Goal: Task Accomplishment & Management: Manage account settings

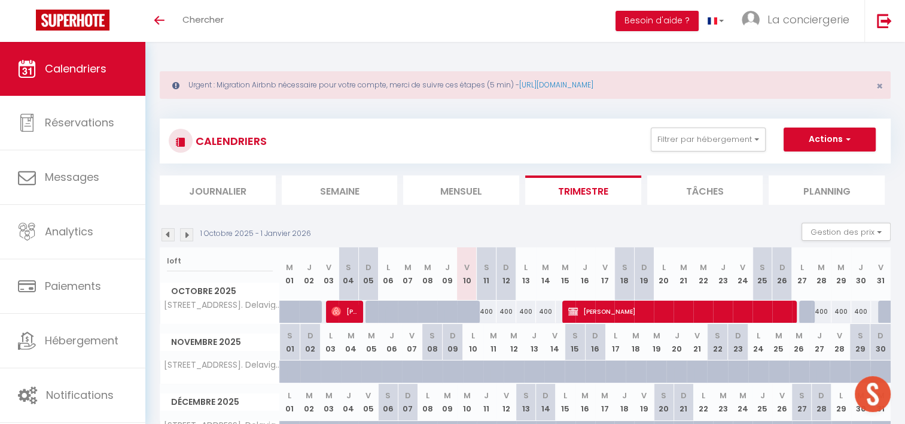
click at [258, 104] on div "Urgent : Migration Airbnb nécessaire pour votre compte, merci de suivre ces éta…" at bounding box center [525, 268] width 760 height 452
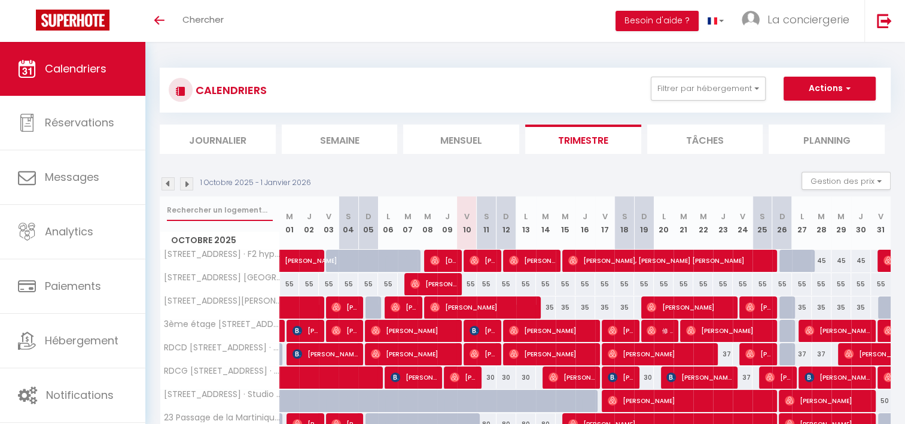
click at [209, 215] on input "text" at bounding box center [220, 210] width 106 height 22
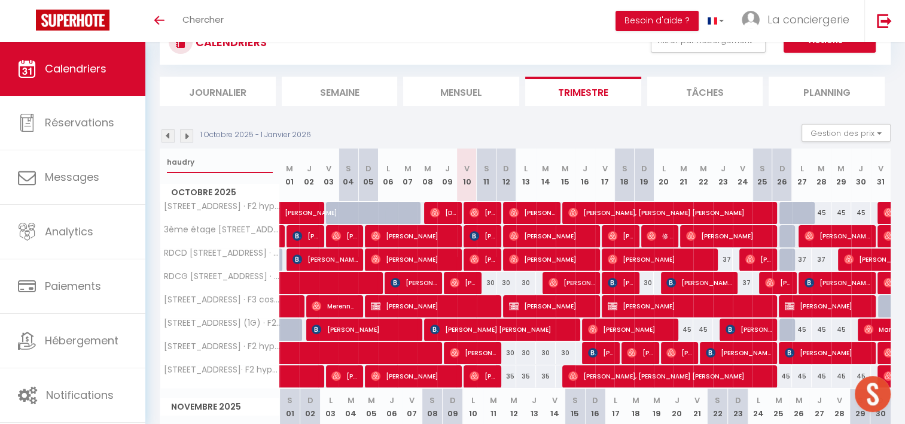
scroll to position [50, 0]
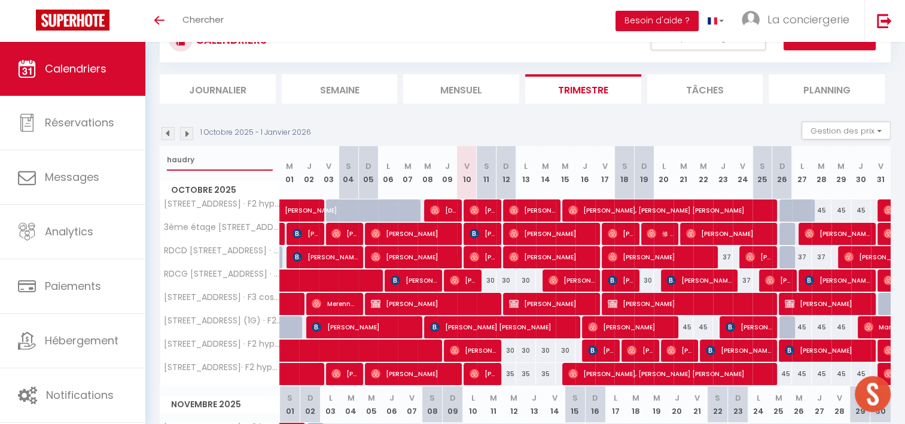
type input "haudry"
click at [783, 371] on div "45" at bounding box center [782, 374] width 20 height 22
type input "45"
select select "1"
type input "Dim 26 Octobre 2025"
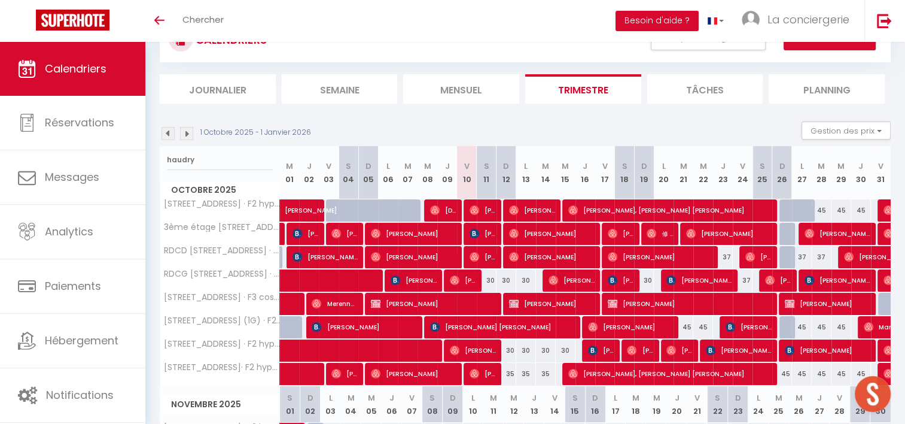
type input "Lun 27 Octobre 2025"
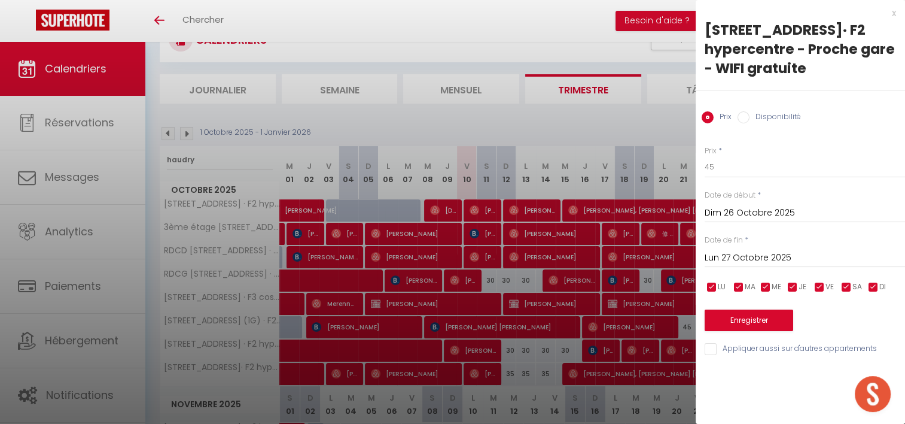
click at [747, 117] on input "Disponibilité" at bounding box center [744, 117] width 12 height 12
radio input "true"
radio input "false"
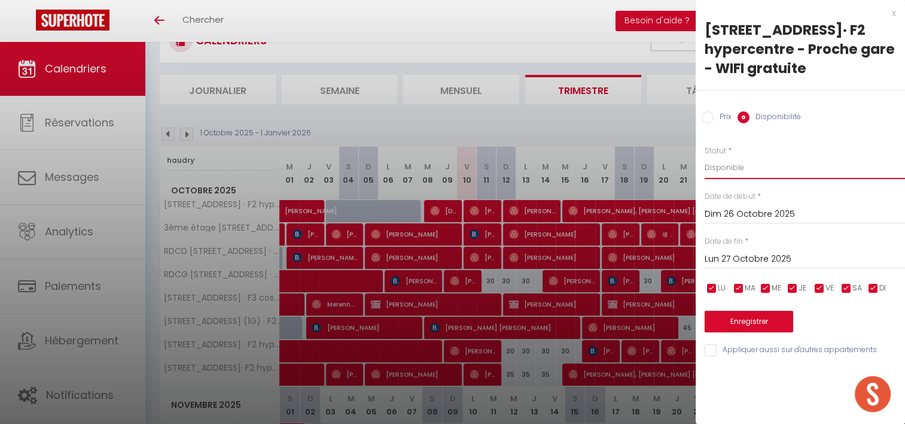
click at [732, 161] on select "Disponible Indisponible" at bounding box center [805, 167] width 200 height 23
select select "0"
click at [705, 156] on select "Disponible Indisponible" at bounding box center [805, 167] width 200 height 23
click at [751, 323] on button "Enregistrer" at bounding box center [749, 321] width 89 height 22
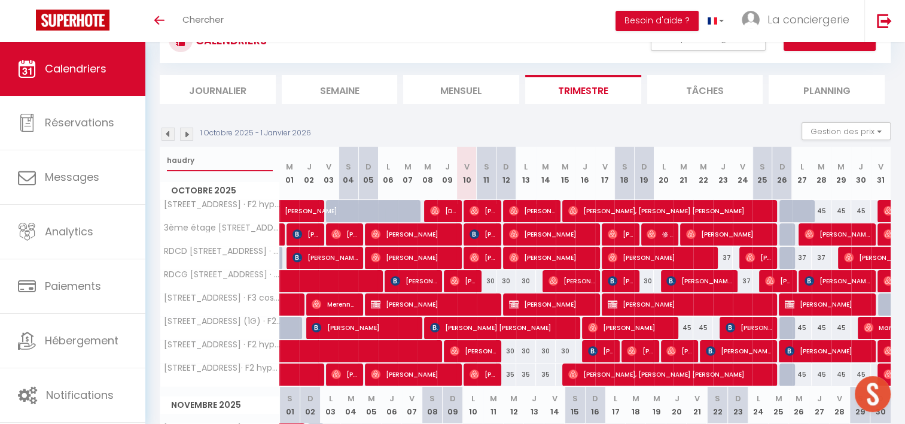
click at [177, 158] on input "haudry" at bounding box center [220, 161] width 106 height 22
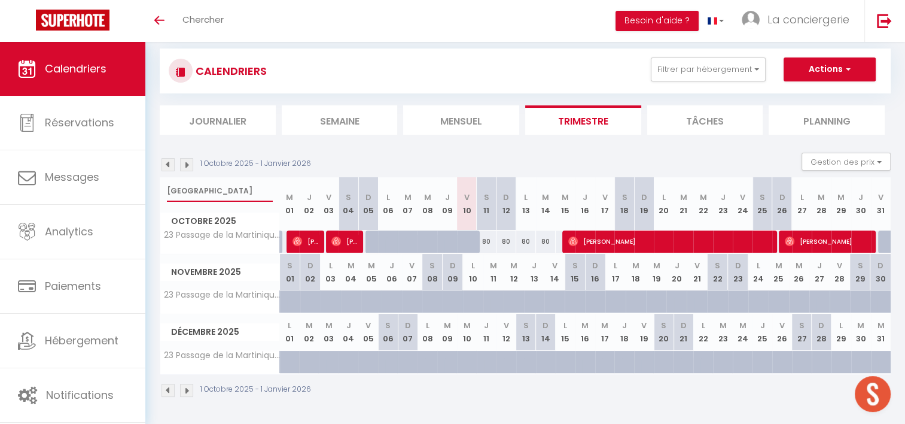
scroll to position [68, 0]
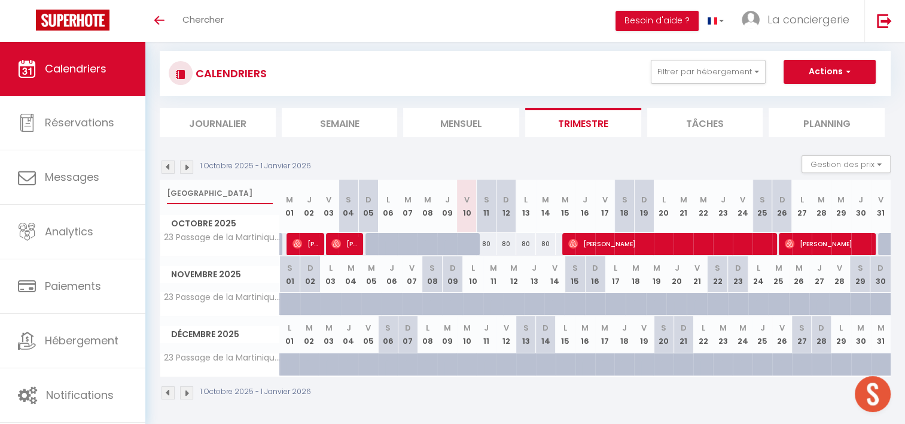
type input "martinique"
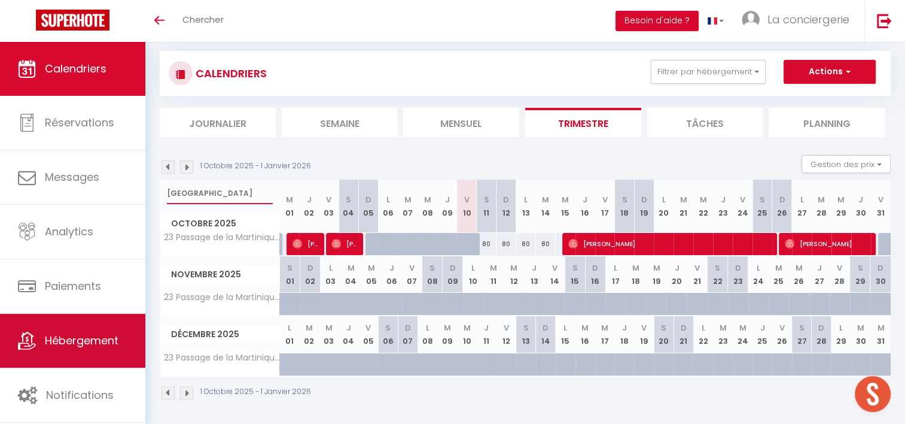
click at [67, 348] on link "Hébergement" at bounding box center [72, 340] width 145 height 54
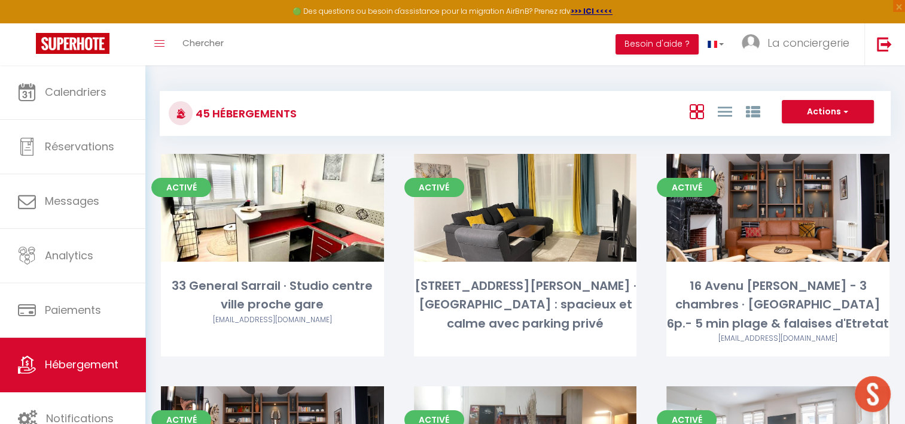
scroll to position [1856, 0]
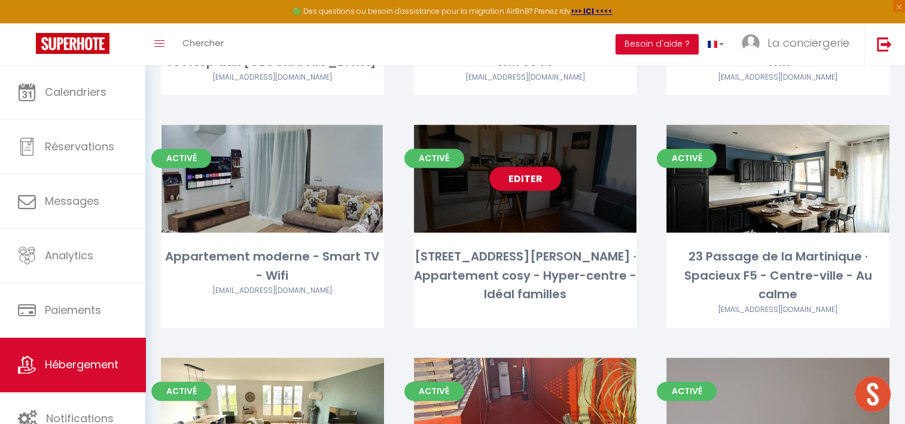
click at [524, 166] on link "Editer" at bounding box center [525, 178] width 72 height 24
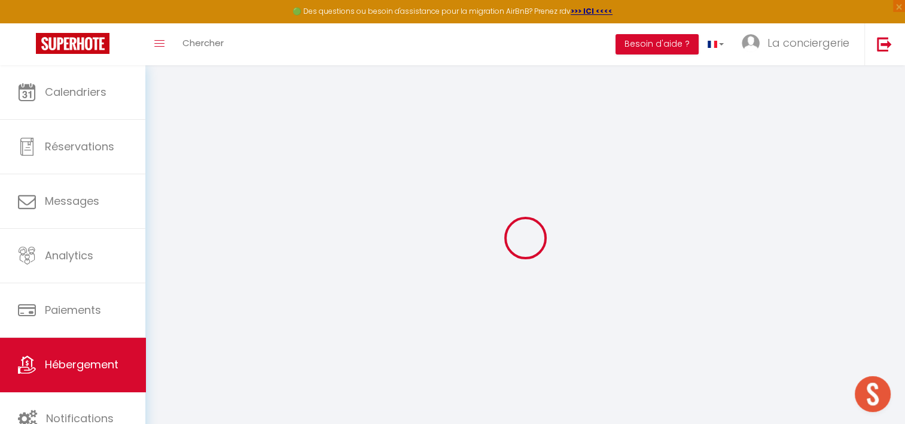
select select
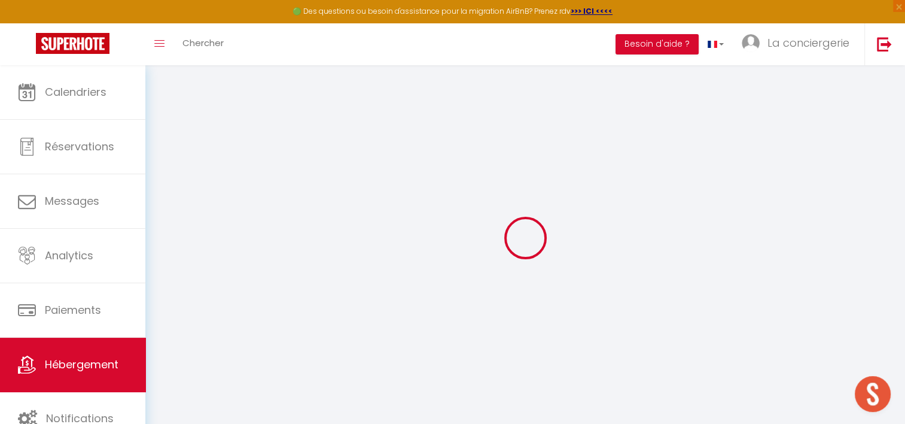
checkbox input "false"
select select
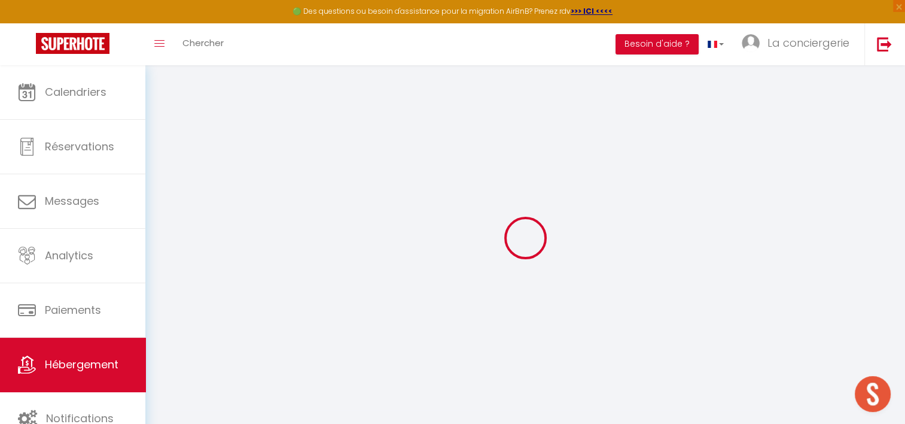
select select
checkbox input "false"
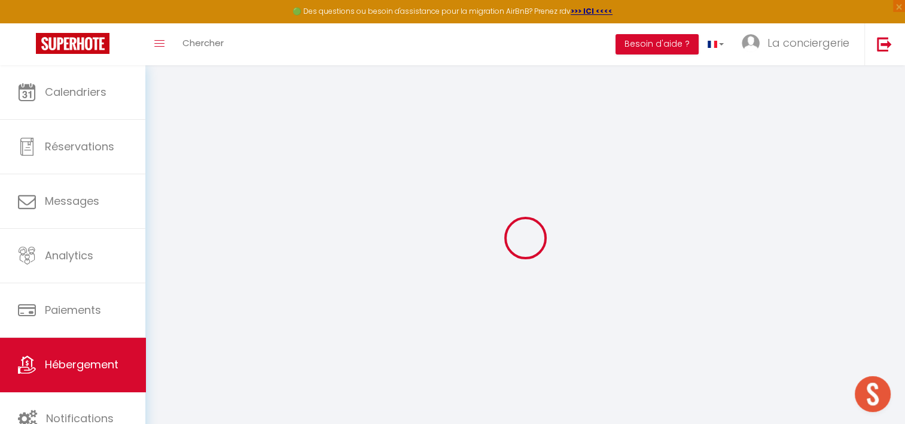
checkbox input "false"
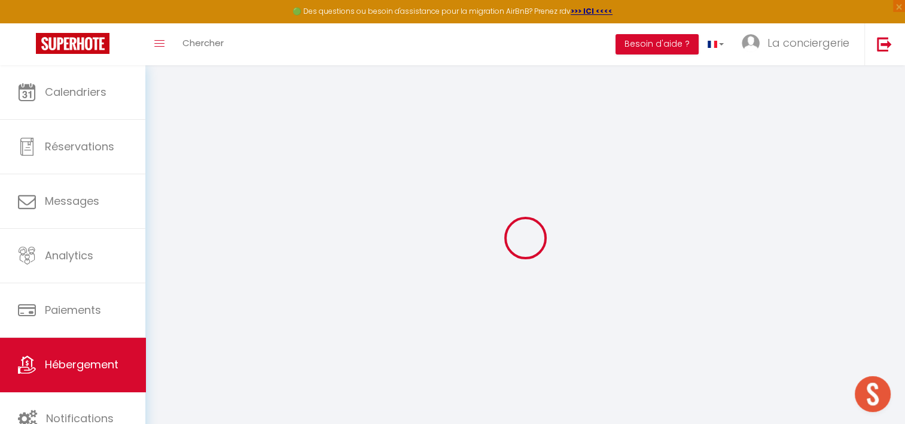
checkbox input "false"
select select "17:00"
select select "23:45"
select select "11:00"
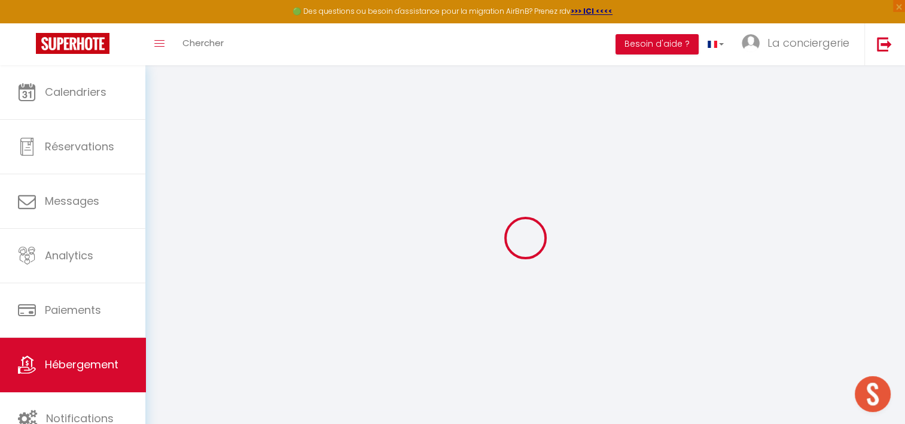
select select "30"
select select "120"
checkbox input "false"
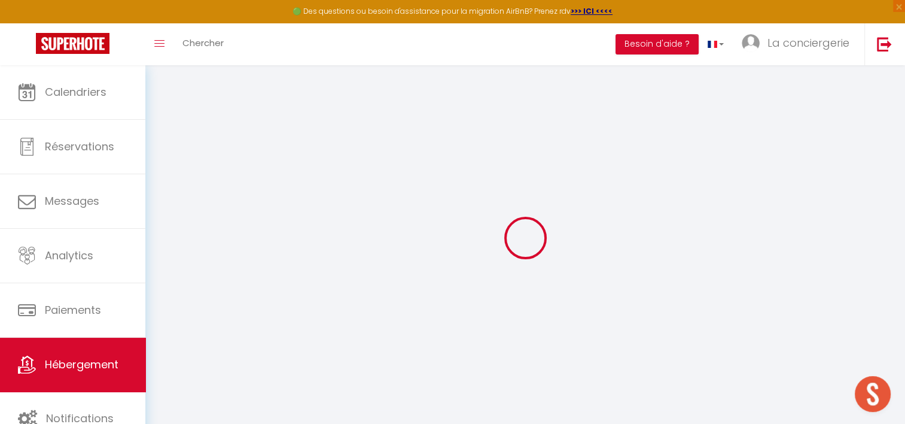
checkbox input "false"
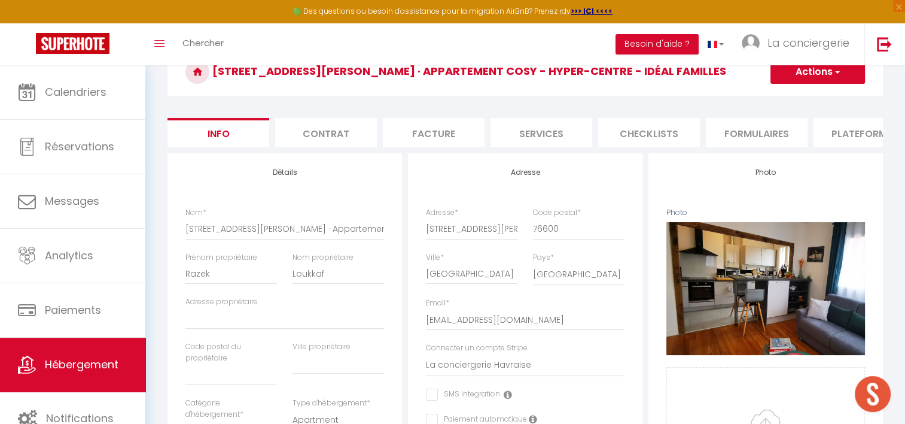
scroll to position [65, 0]
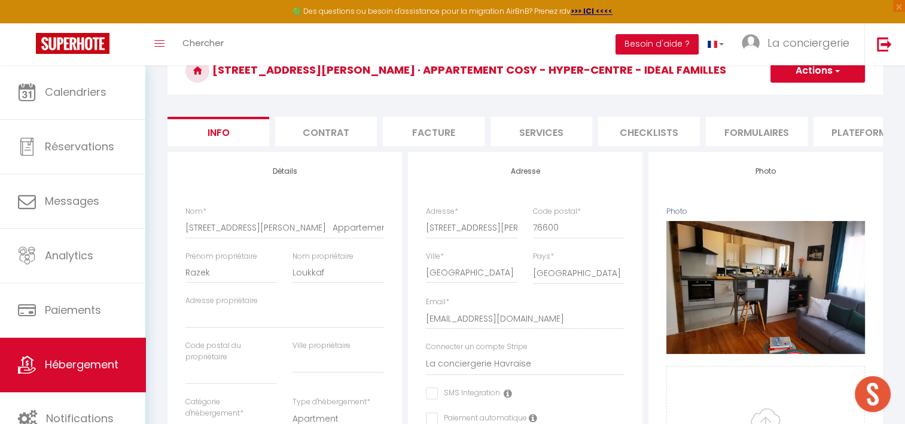
checkbox input "false"
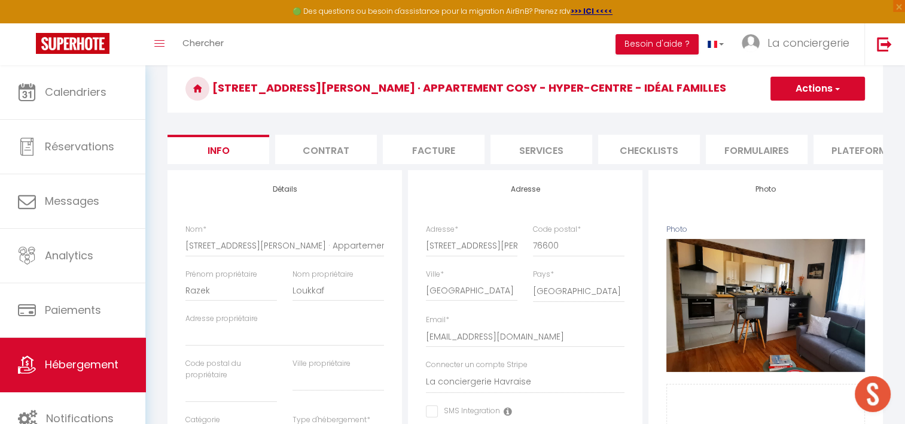
scroll to position [0, 0]
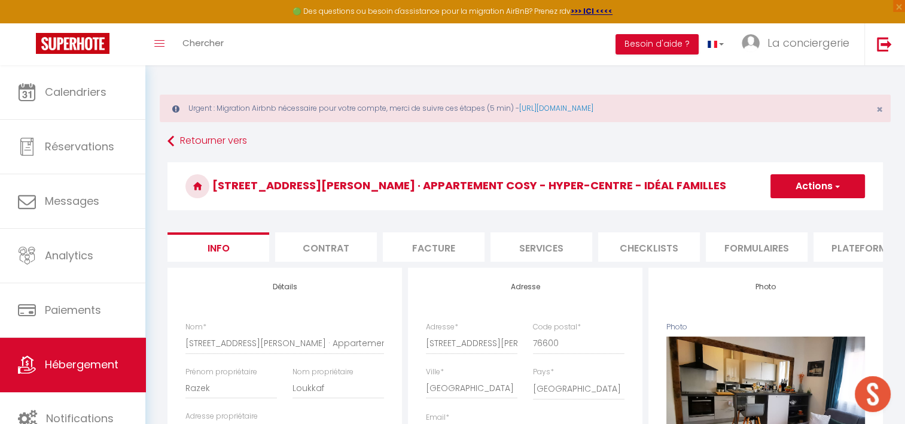
click at [849, 250] on li "Plateformes" at bounding box center [865, 246] width 102 height 29
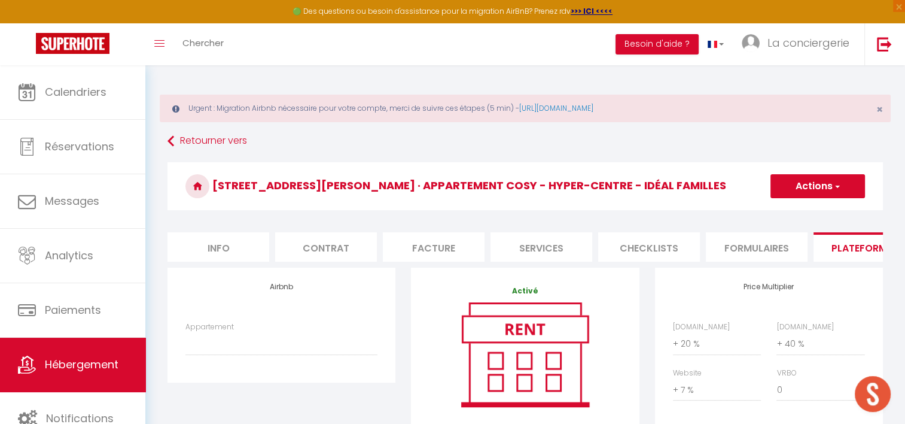
click at [227, 239] on li "Info" at bounding box center [219, 246] width 102 height 29
checkbox input "false"
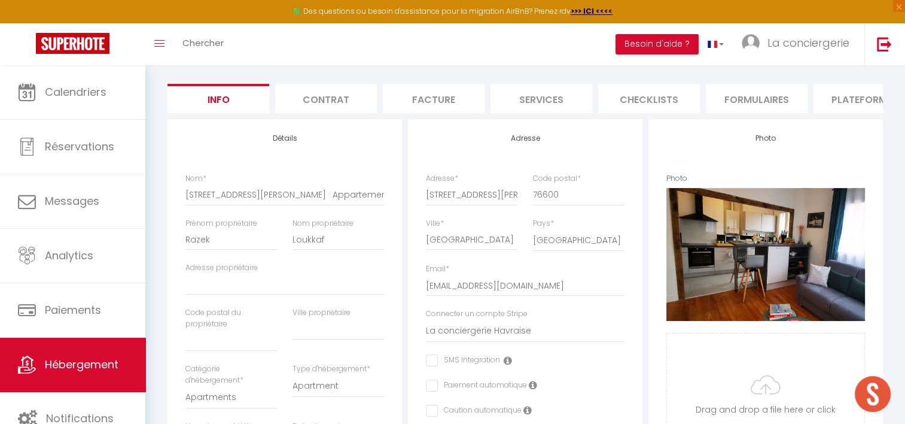
scroll to position [146, 0]
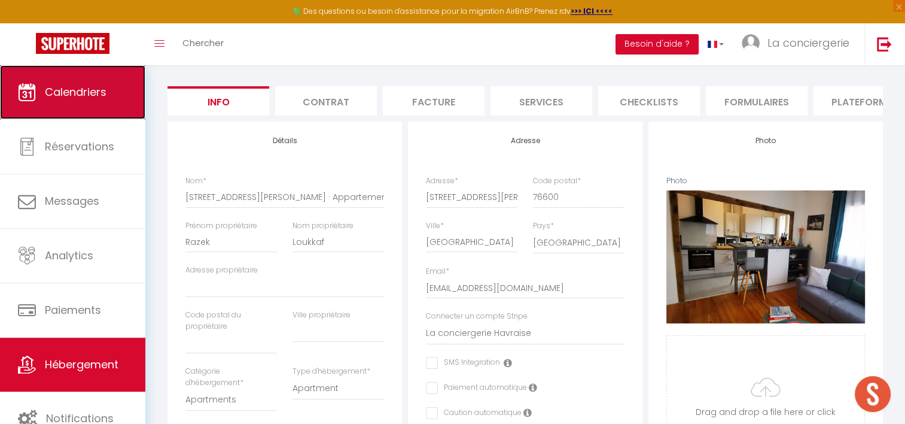
click at [107, 104] on link "Calendriers" at bounding box center [72, 92] width 145 height 54
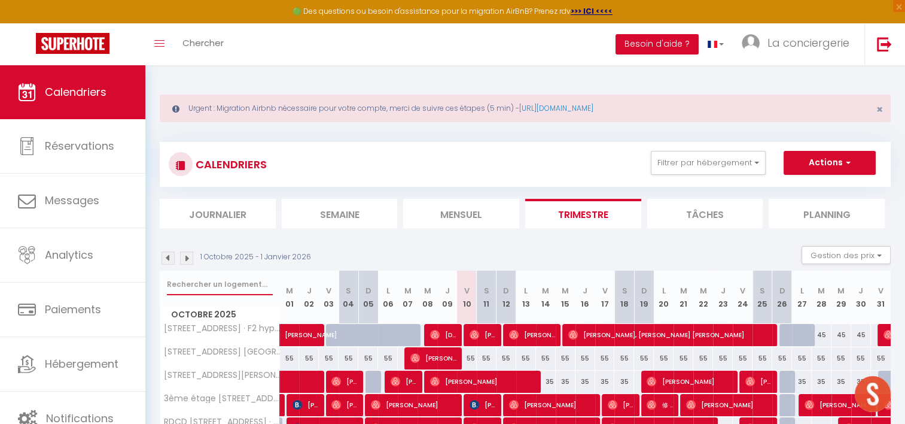
click at [201, 278] on input "text" at bounding box center [220, 284] width 106 height 22
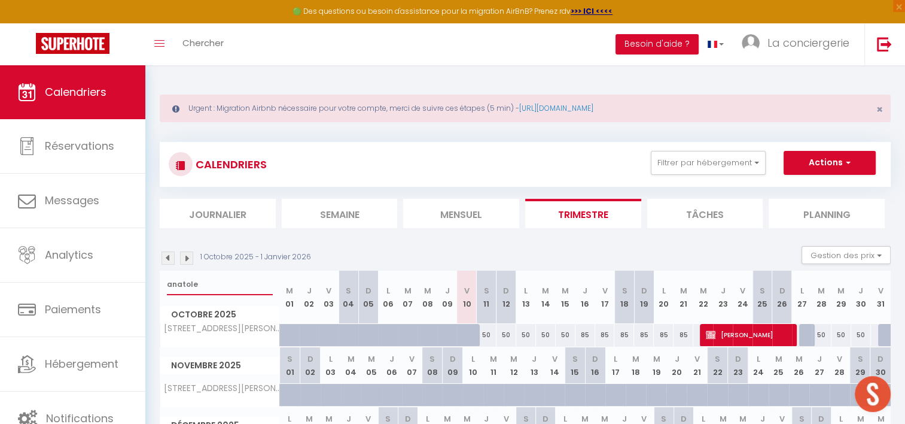
scroll to position [91, 0]
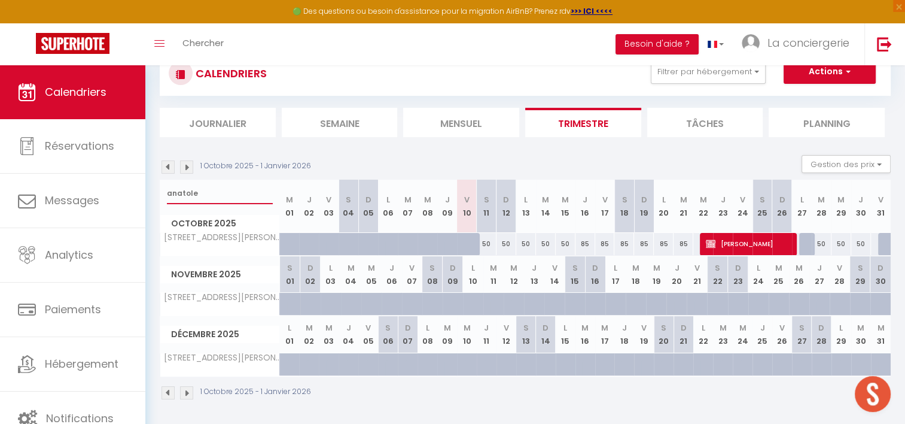
type input "anatole"
click at [728, 239] on span "Géraldine Noquet" at bounding box center [749, 243] width 86 height 23
select select "OK"
select select "KO"
select select "1"
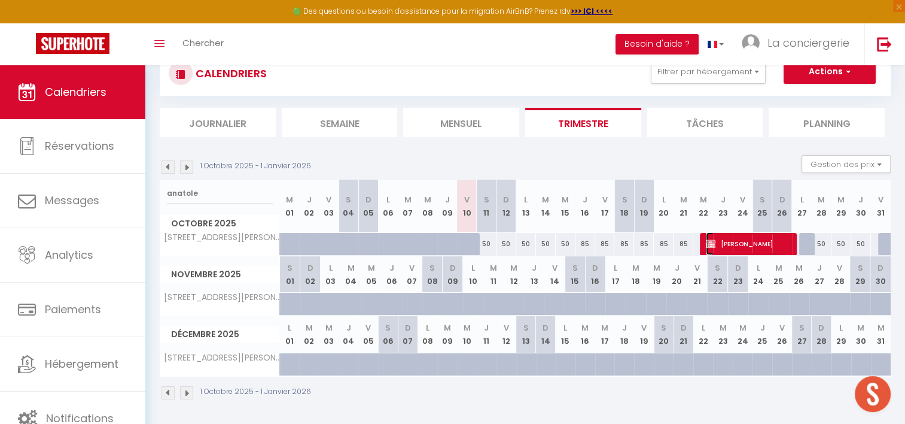
select select "0"
select select "1"
select select
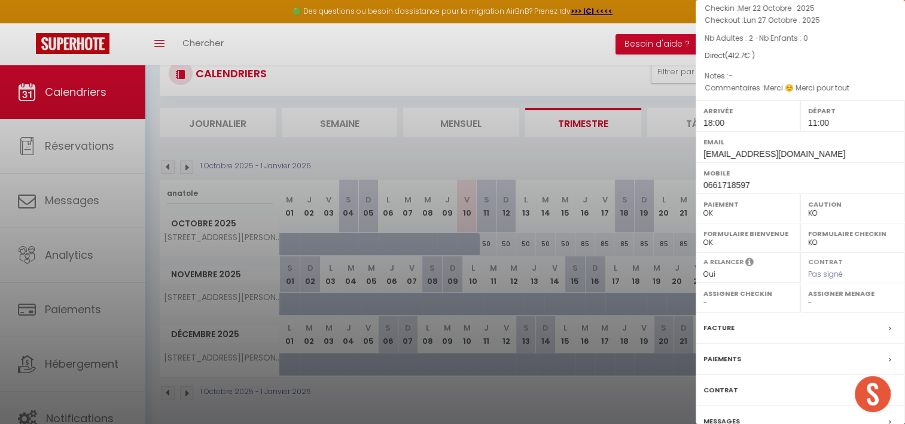
scroll to position [0, 0]
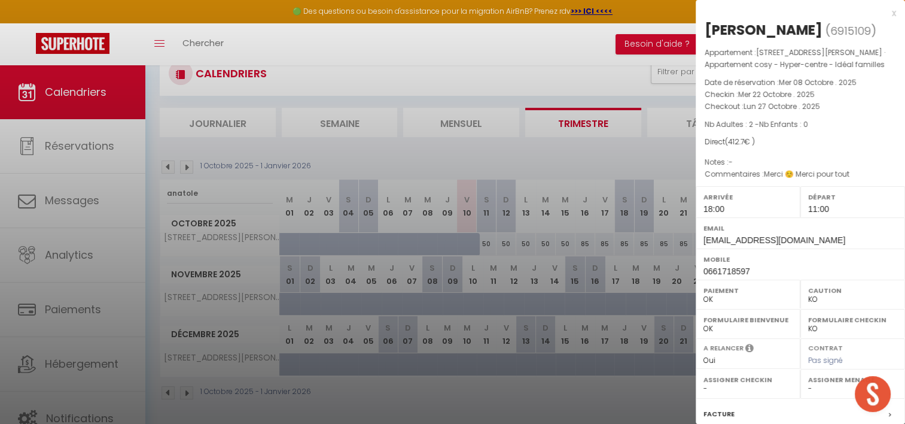
click at [433, 48] on div at bounding box center [452, 212] width 905 height 424
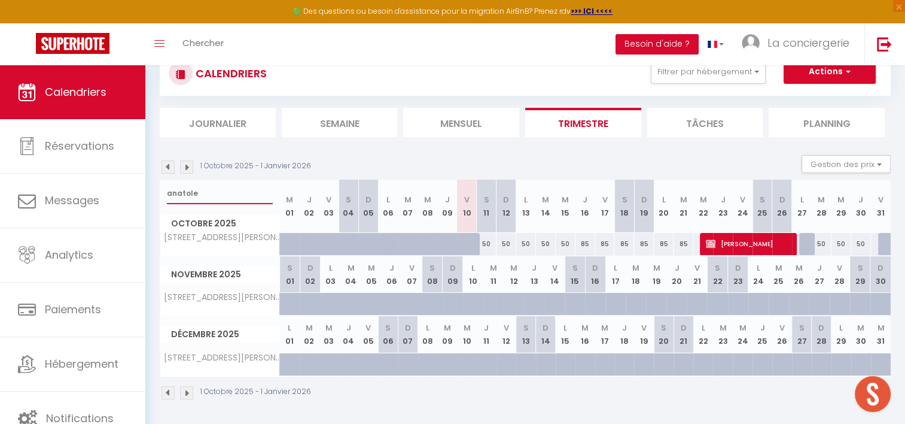
click at [173, 194] on input "anatole" at bounding box center [220, 193] width 106 height 22
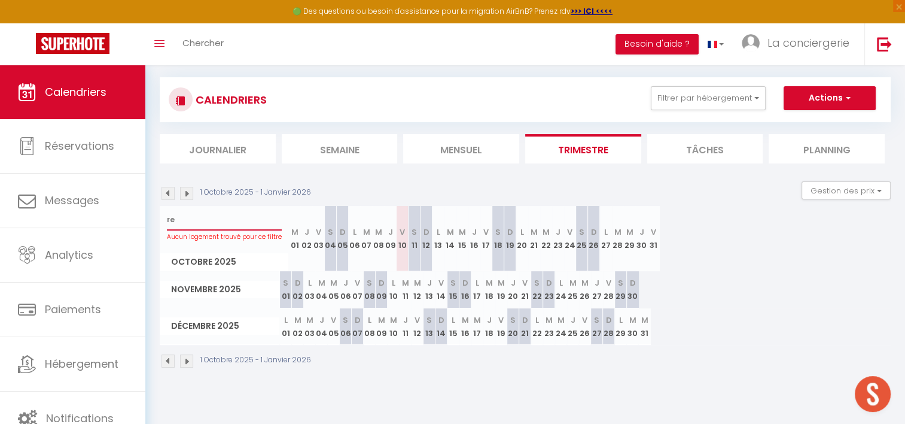
type input "r"
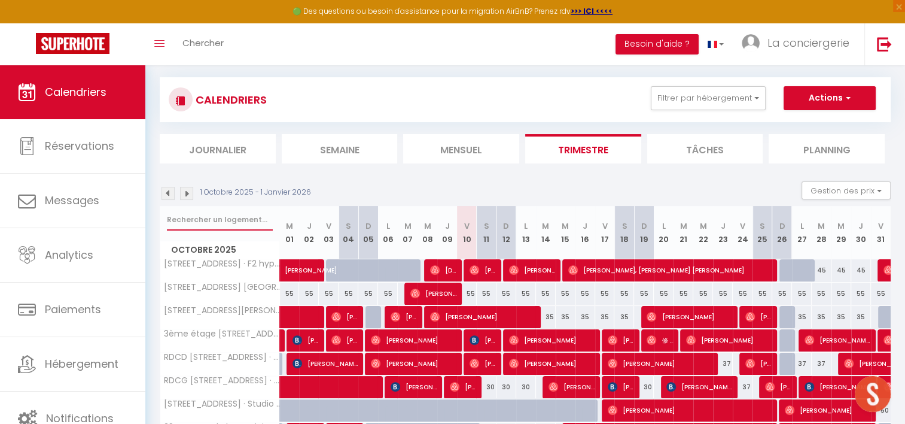
scroll to position [91, 0]
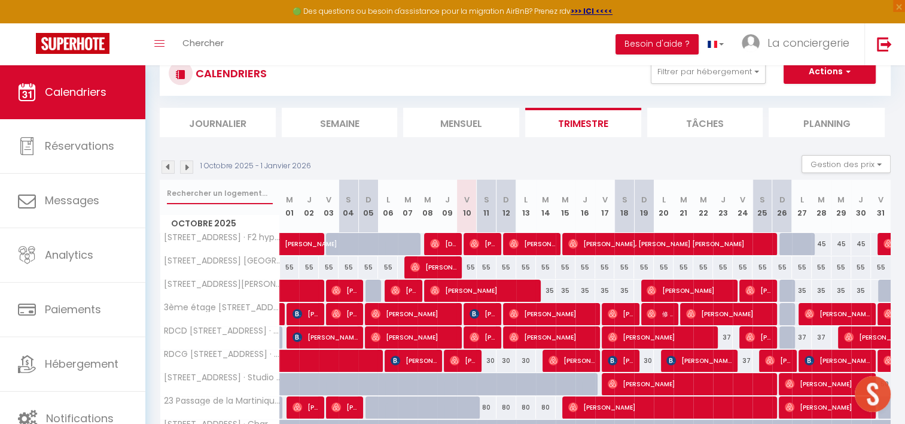
click at [244, 194] on input "text" at bounding box center [220, 193] width 106 height 22
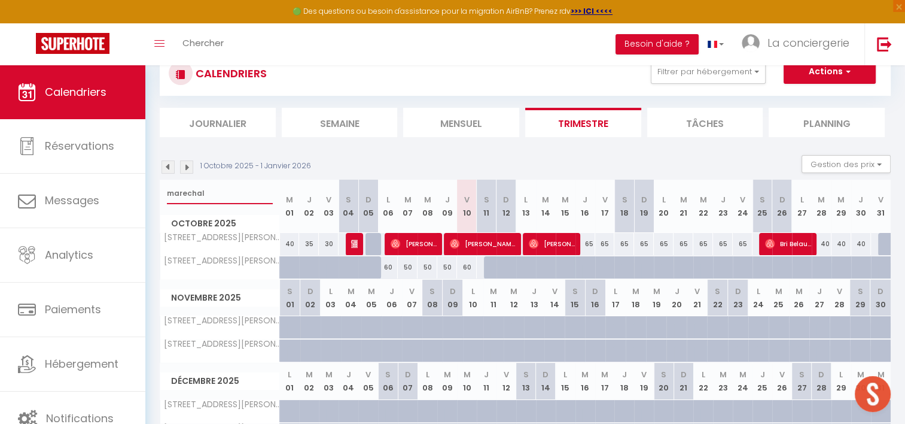
type input "marechal"
click at [397, 243] on img at bounding box center [396, 244] width 10 height 10
select select "OK"
select select "43423"
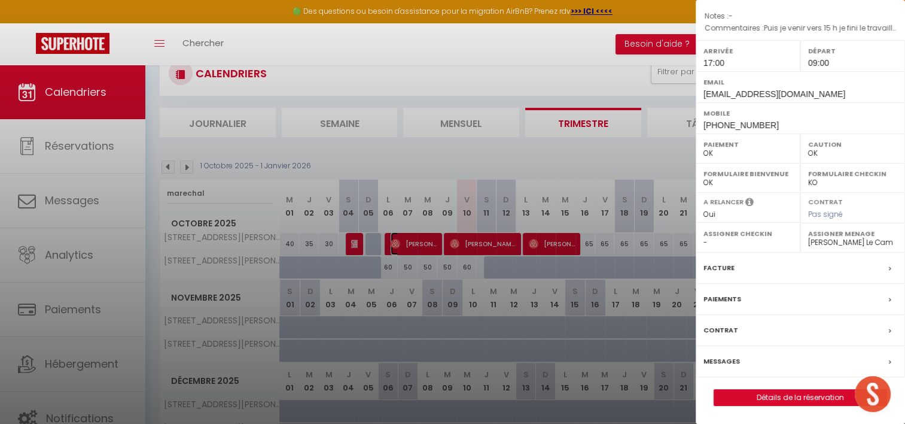
scroll to position [105, 0]
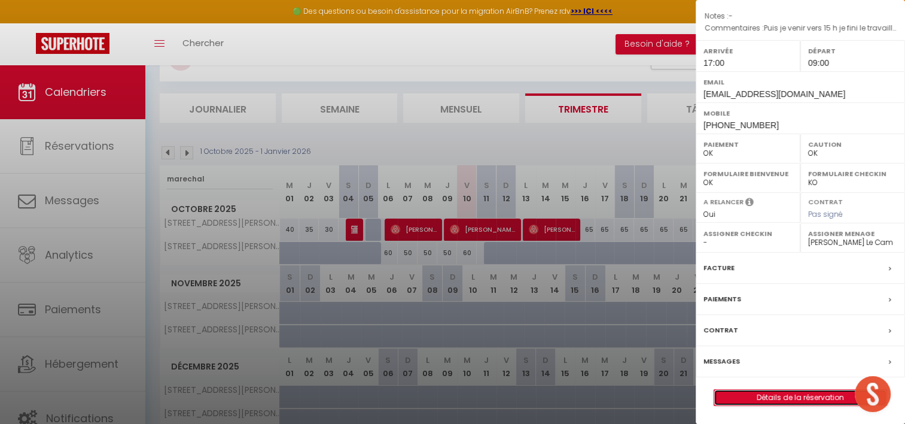
click at [770, 391] on link "Détails de la réservation" at bounding box center [800, 397] width 172 height 16
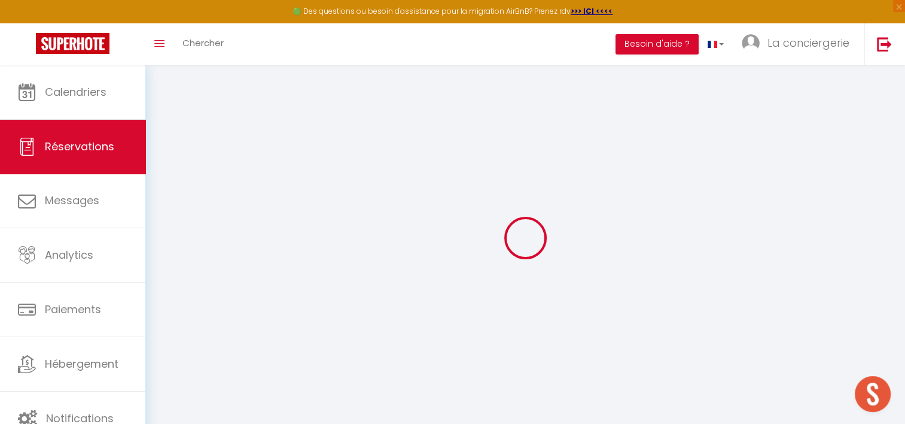
select select
checkbox input "false"
type textarea "Puis je venir vers 15 h je fini le travaille à 15 h"
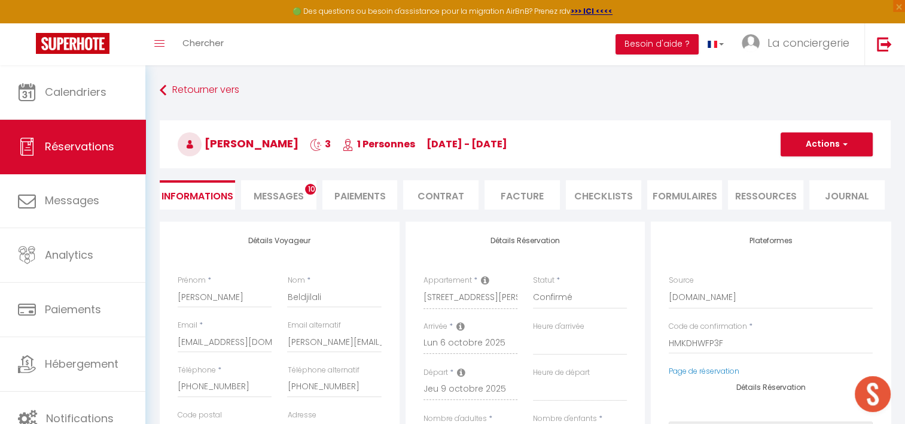
select select
type input "30"
type input "5.4"
select select
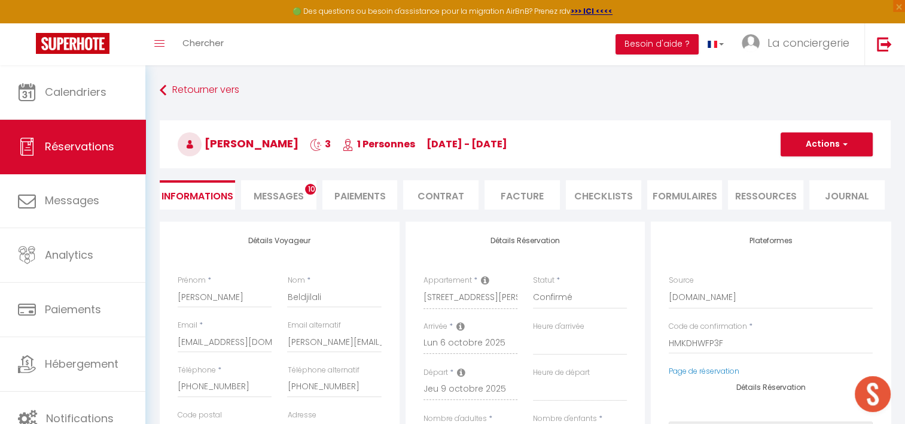
checkbox input "false"
select select
checkbox input "false"
select select "17:00"
select select "09:00"
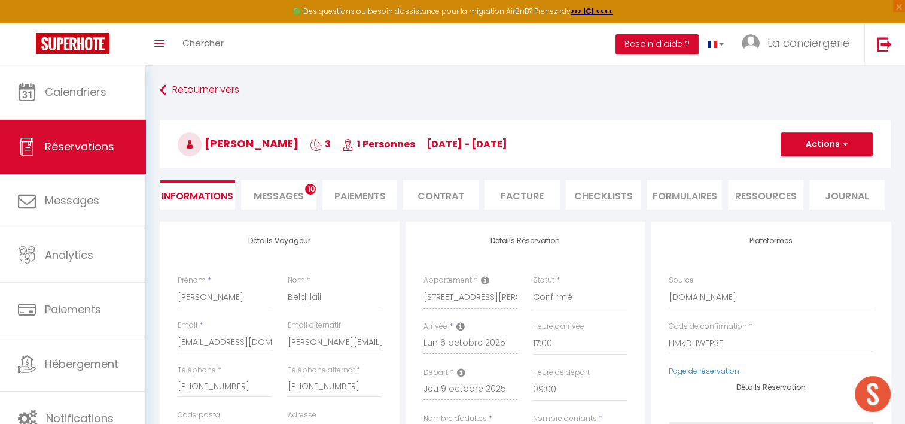
click at [610, 203] on li "CHECKLISTS" at bounding box center [603, 194] width 75 height 29
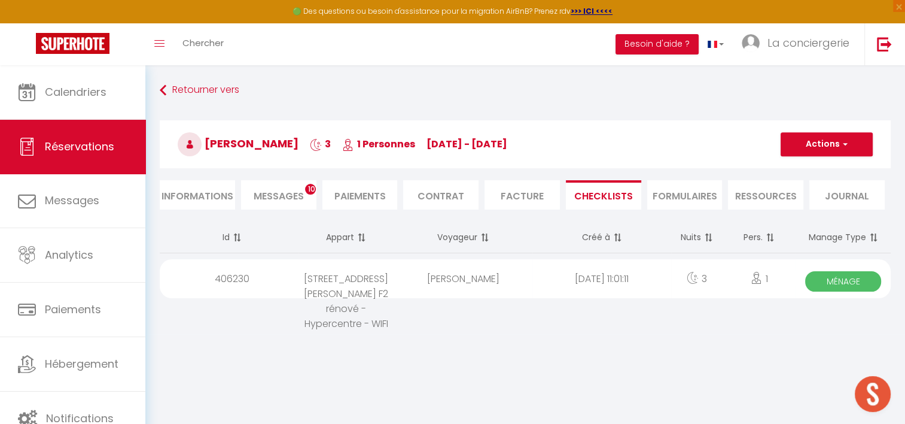
click at [832, 280] on span "Ménage" at bounding box center [843, 281] width 76 height 20
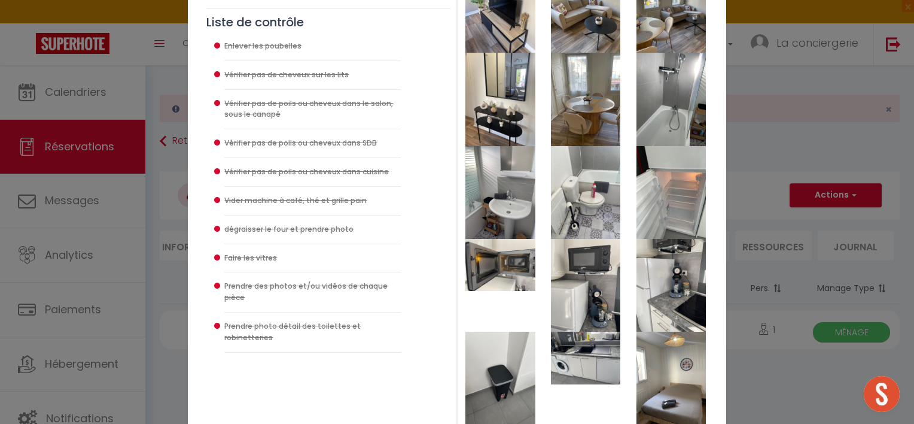
scroll to position [249, 0]
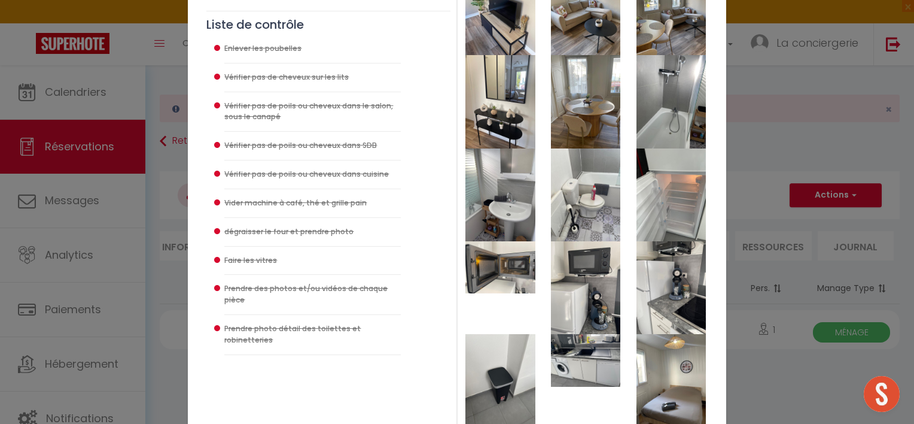
click at [505, 207] on img at bounding box center [499, 194] width 69 height 93
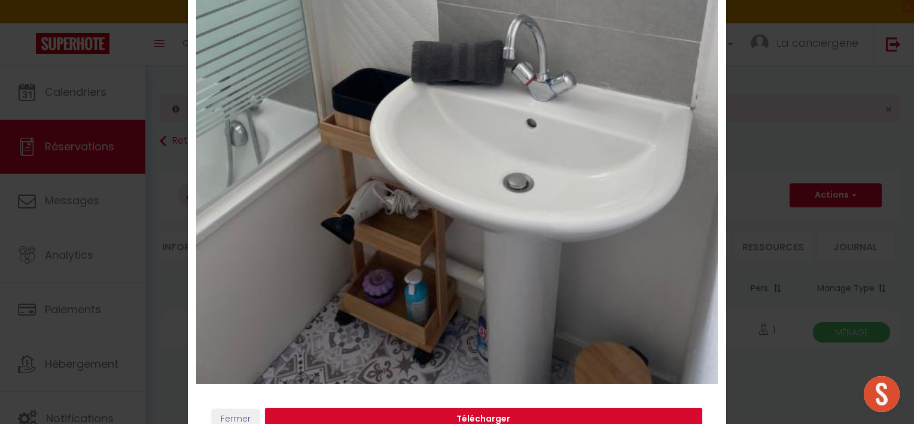
scroll to position [402, 0]
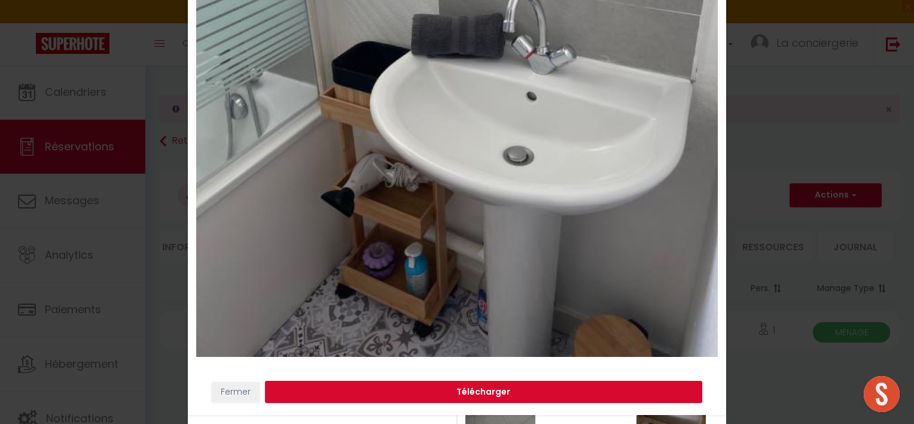
click at [749, 366] on div "× Fermer Télécharger" at bounding box center [457, 212] width 914 height 424
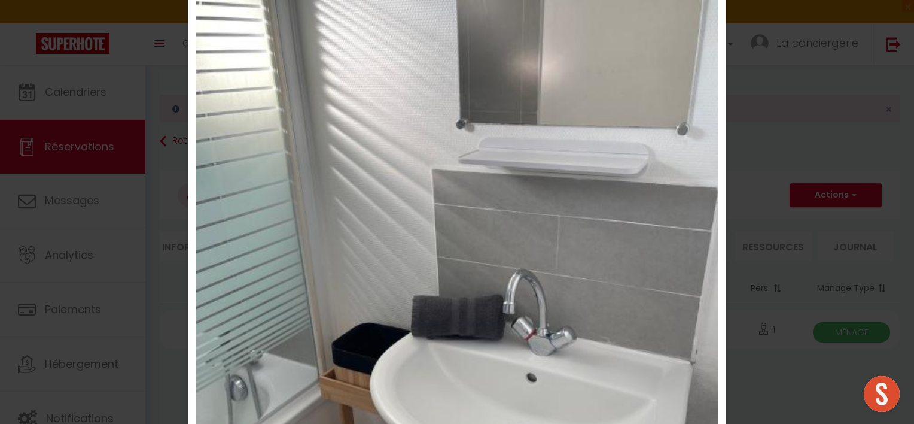
scroll to position [0, 0]
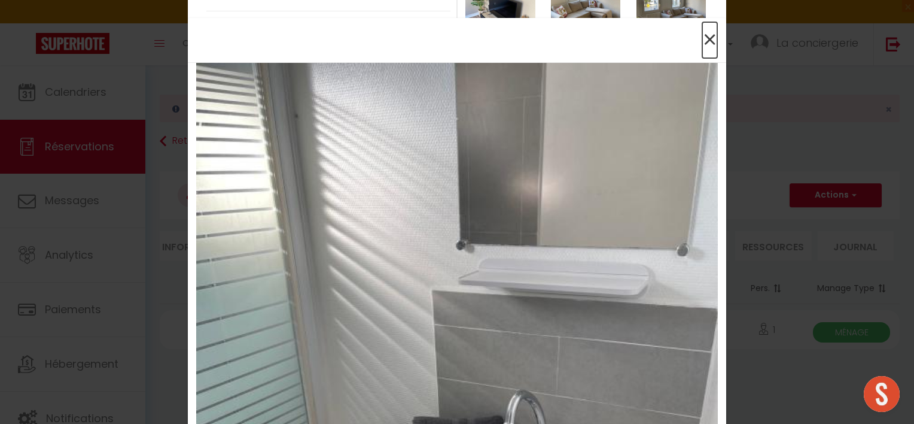
click at [706, 36] on span "×" at bounding box center [709, 40] width 15 height 36
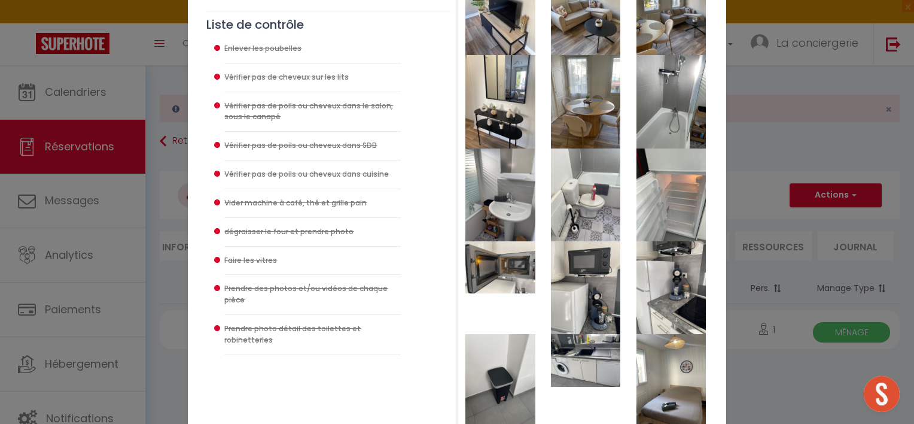
click at [168, 224] on div "Checklist : Checklist Ménage × Informations client Mohamed Beldjilali +33782805…" at bounding box center [457, 212] width 914 height 424
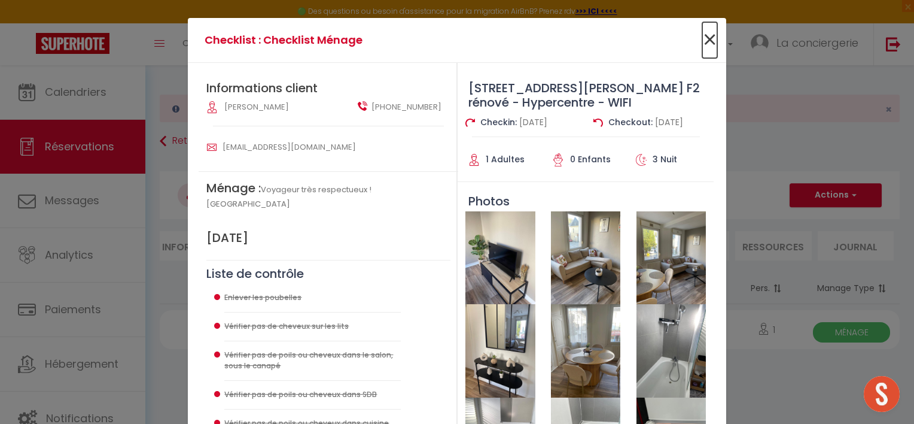
click at [706, 36] on span "×" at bounding box center [709, 40] width 15 height 36
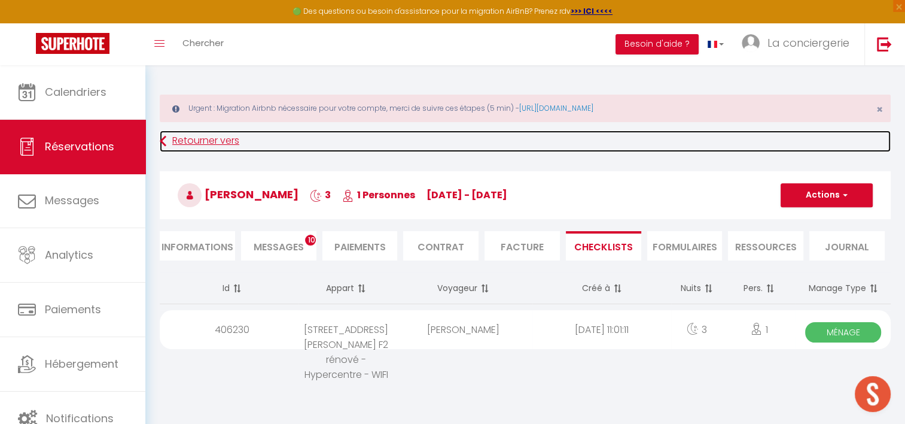
click at [182, 140] on link "Retourner vers" at bounding box center [525, 141] width 731 height 22
select select
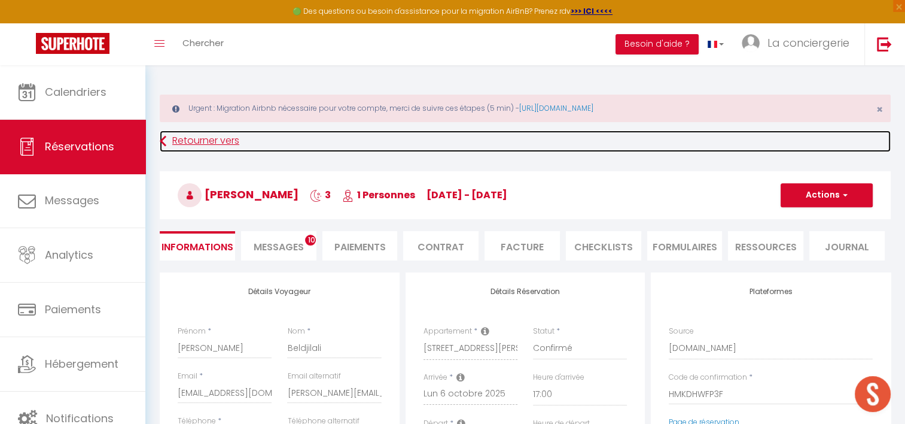
click at [208, 133] on link "Retourner vers" at bounding box center [525, 141] width 731 height 22
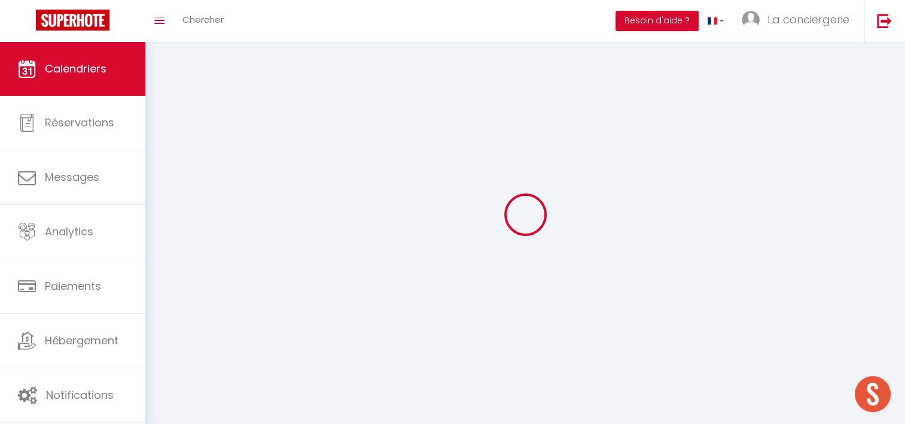
scroll to position [42, 0]
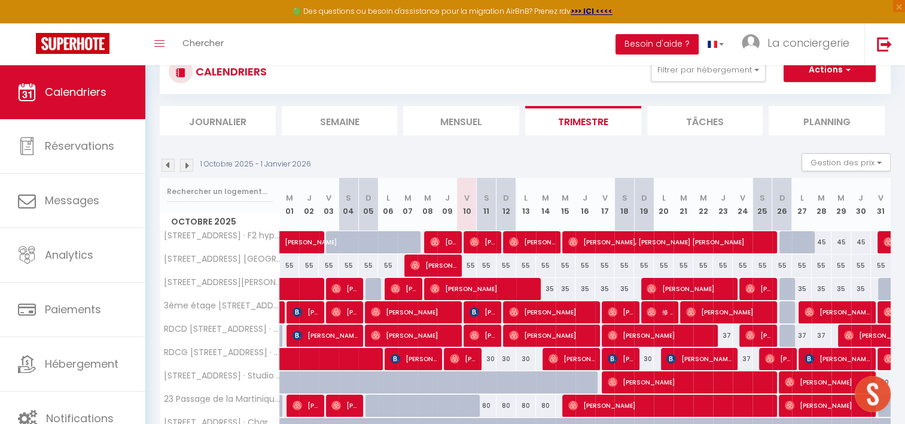
click at [165, 163] on img at bounding box center [168, 165] width 13 height 13
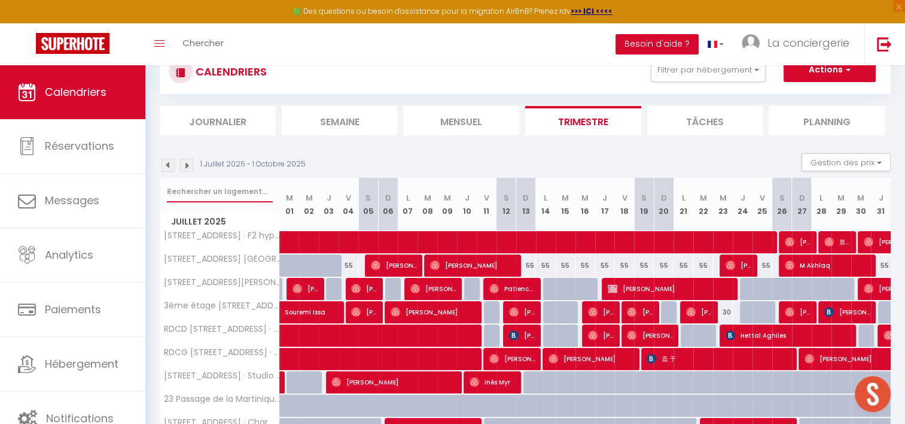
click at [199, 187] on input "text" at bounding box center [220, 192] width 106 height 22
type input "marechal"
select select
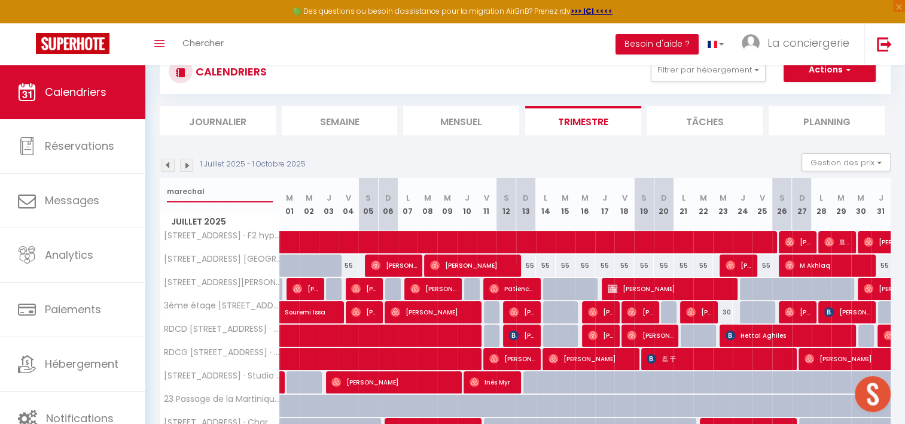
select select
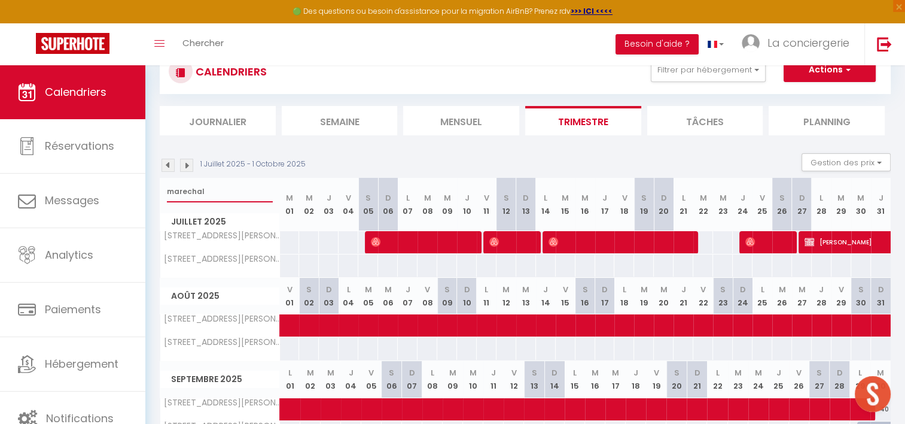
type input "marechal"
select select "OK"
select select "0"
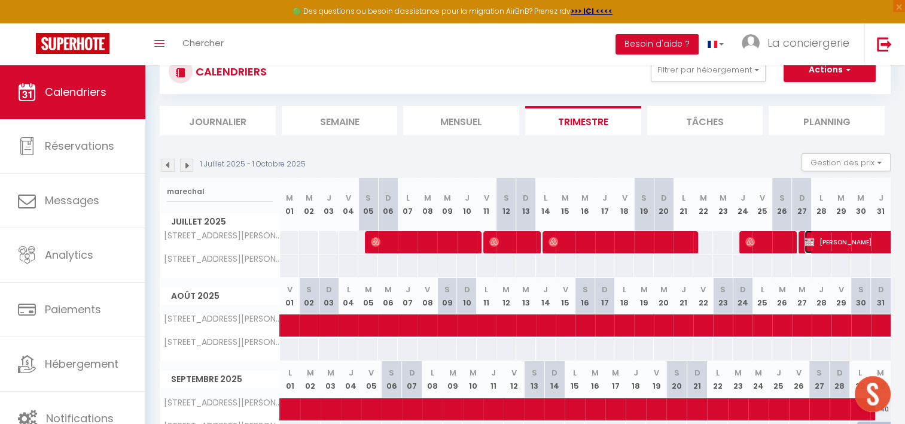
select select "0"
select select "1"
select select
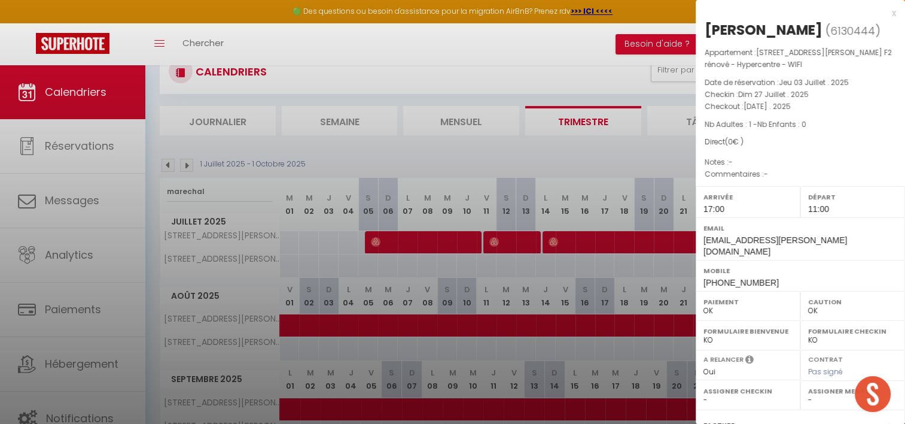
select select "19454"
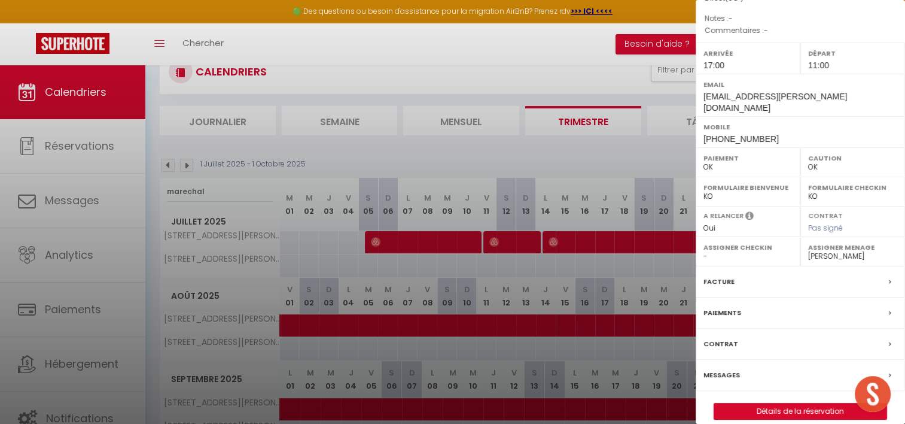
scroll to position [144, 0]
click at [765, 403] on link "Détails de la réservation" at bounding box center [800, 411] width 172 height 16
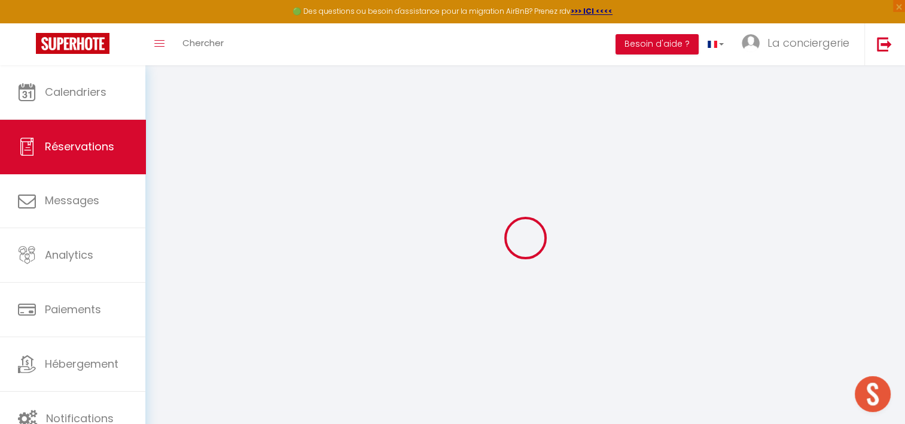
type input "Elyna"
type input "CELESTIN"
type input "elyna.celestin@gmail.com"
type input "alexie.celestin@gmail.com"
type input "+33674653526"
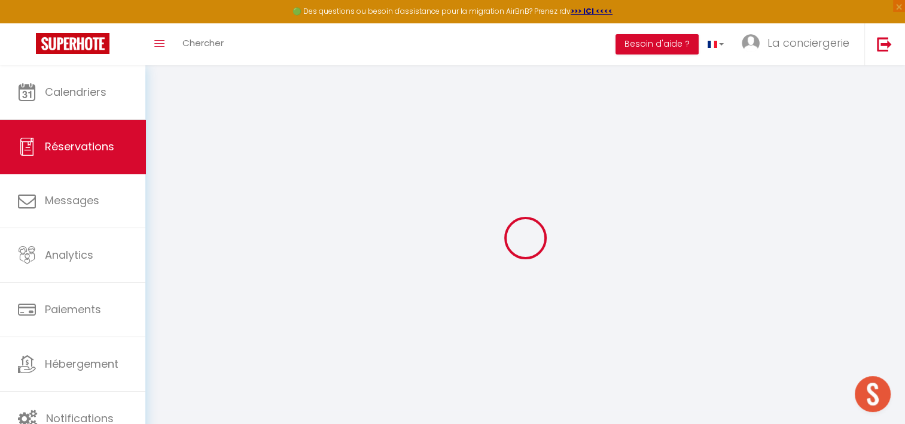
type input "0674653526"
type input "76600"
type input "Le Havre"
select select "FR"
select select "75154"
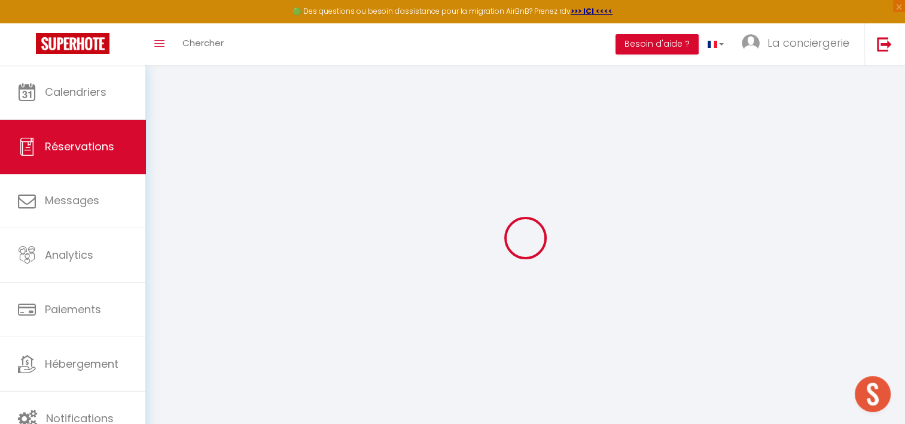
select select "1"
type input "Dim 27 Juillet 2025"
select select
type input "Mar 30 Septembre 2025"
select select
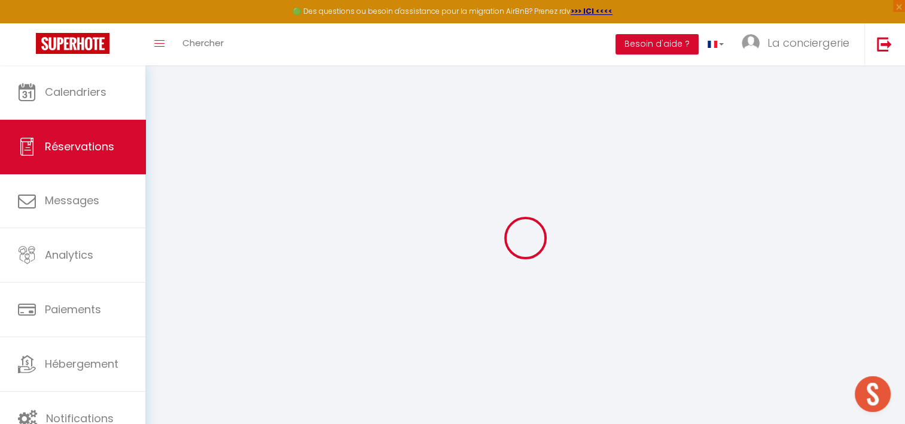
type input "1"
select select "12"
select select
checkbox input "false"
type input "0"
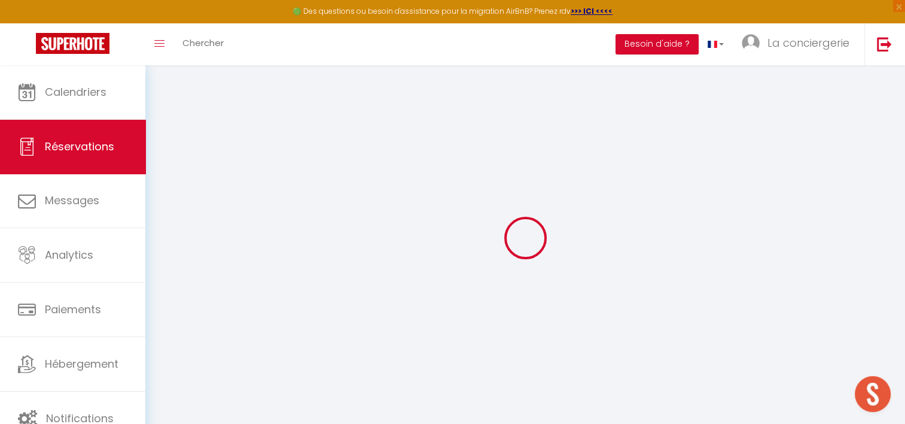
type input "0"
select select
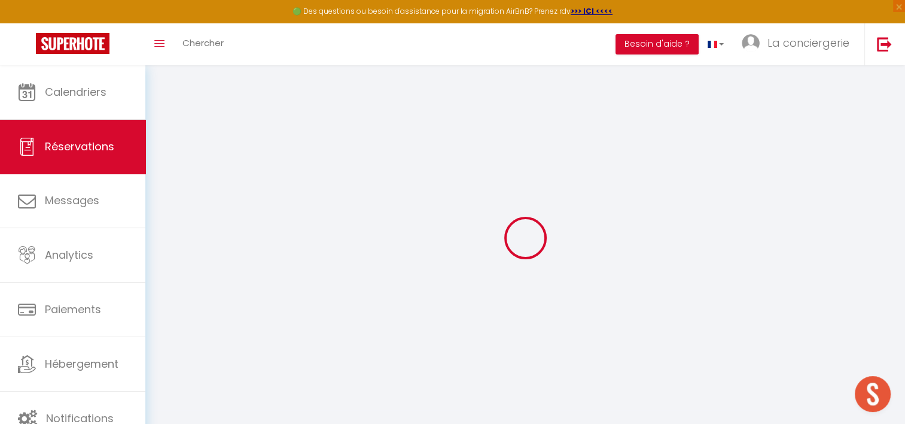
select select "15"
checkbox input "false"
select select
checkbox input "false"
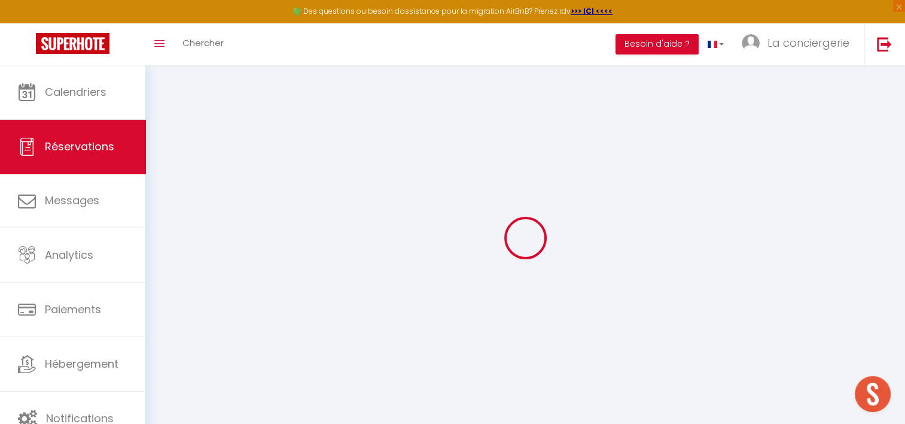
select select
checkbox input "false"
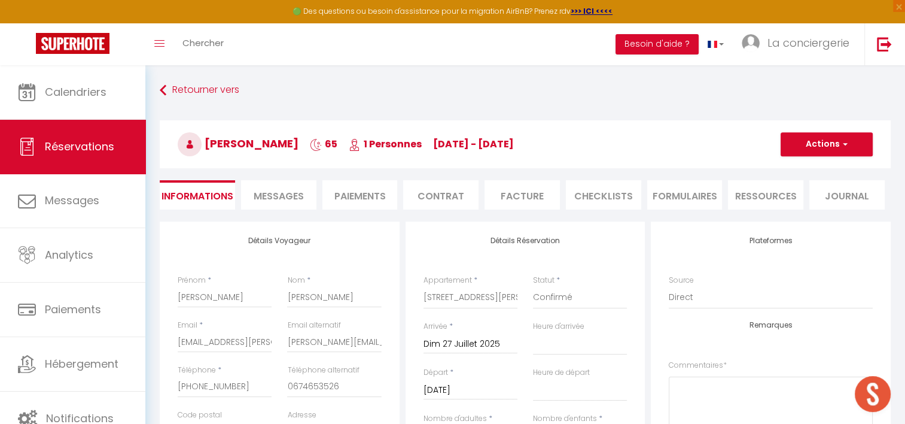
select select
checkbox input "false"
select select "17:00"
select select "11:00"
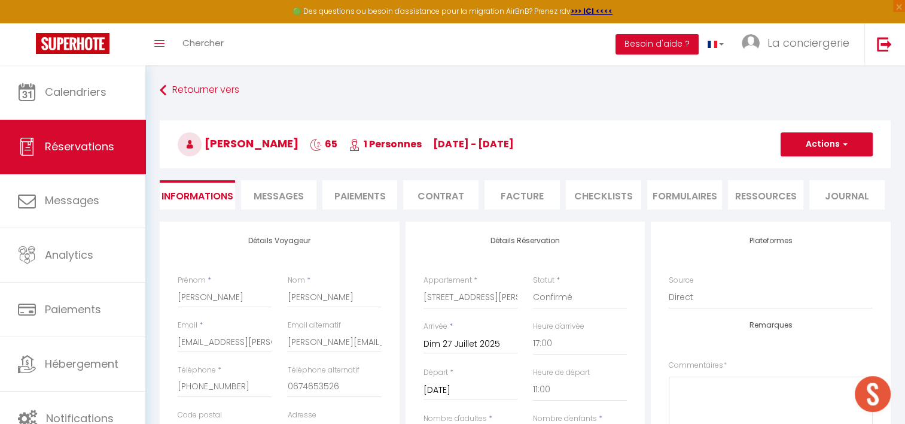
click at [605, 196] on li "CHECKLISTS" at bounding box center [603, 194] width 75 height 29
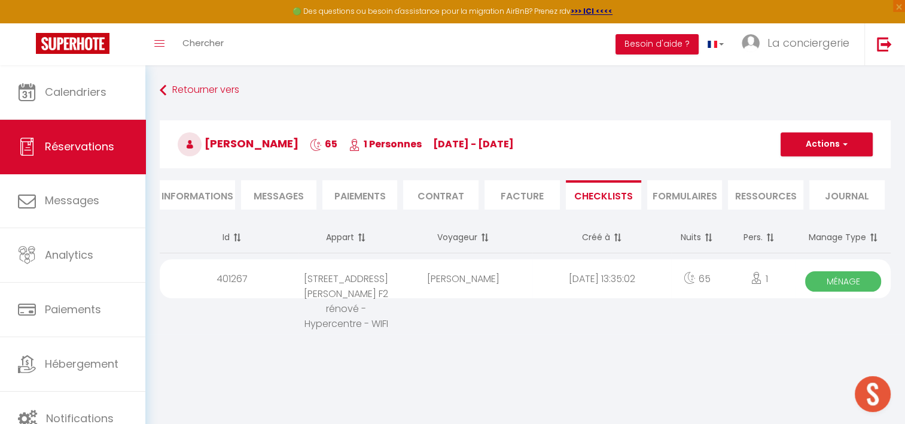
click at [848, 282] on span "Ménage" at bounding box center [843, 281] width 76 height 20
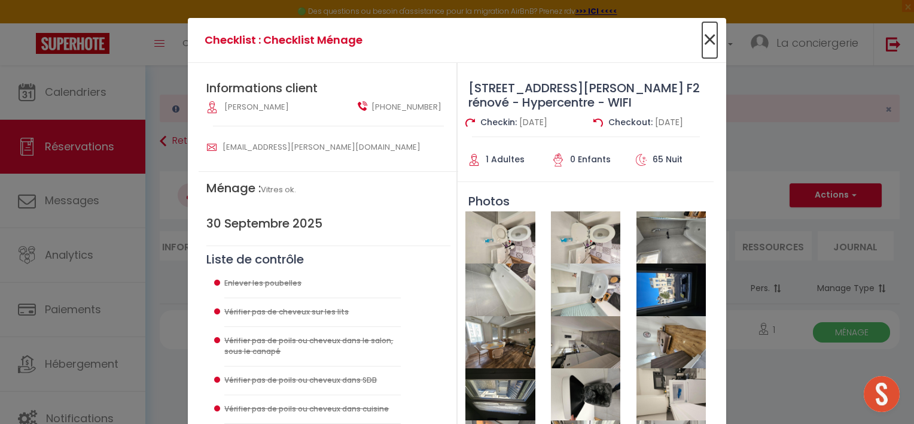
click at [706, 41] on span "×" at bounding box center [709, 40] width 15 height 36
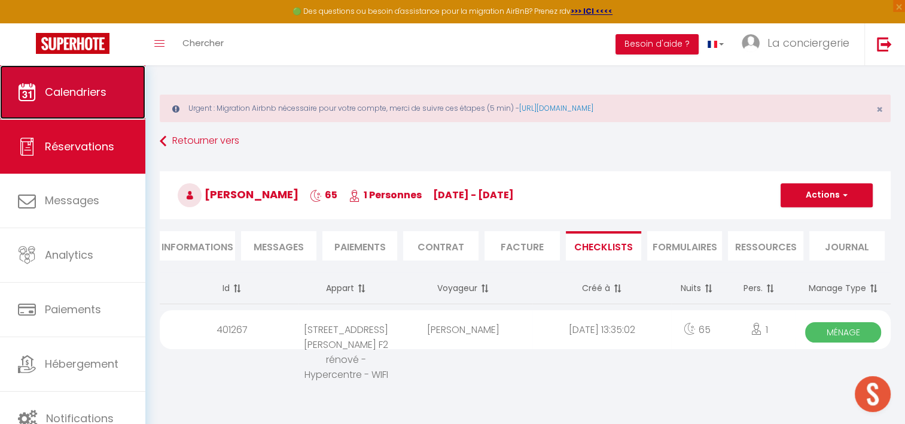
click at [72, 74] on link "Calendriers" at bounding box center [72, 92] width 145 height 54
